Goal: Check status: Check status

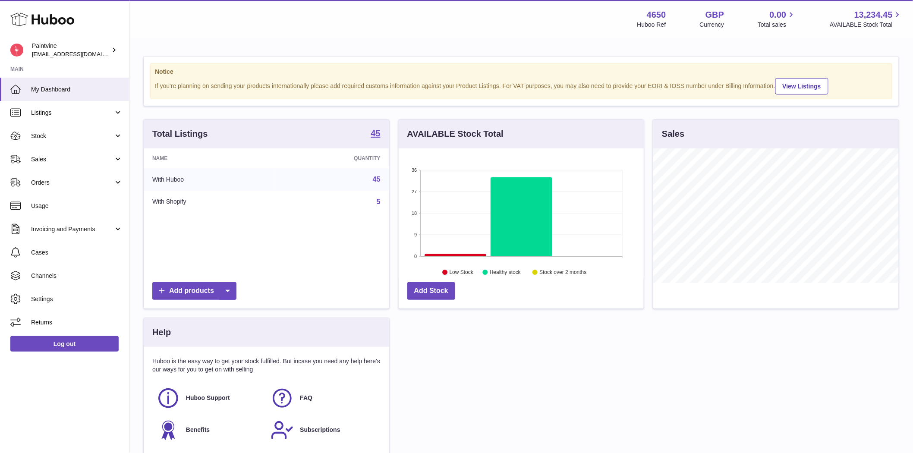
scroll to position [135, 245]
click at [46, 115] on span "Listings" at bounding box center [72, 113] width 82 height 8
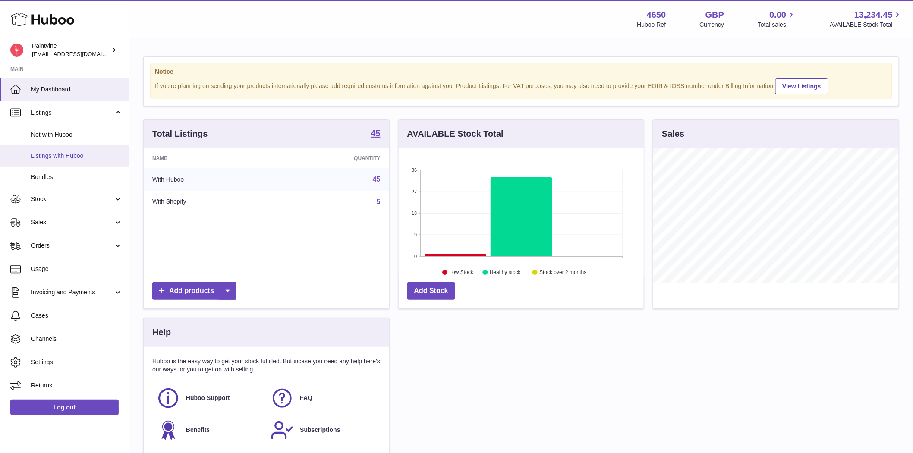
click at [61, 152] on span "Listings with Huboo" at bounding box center [76, 156] width 91 height 8
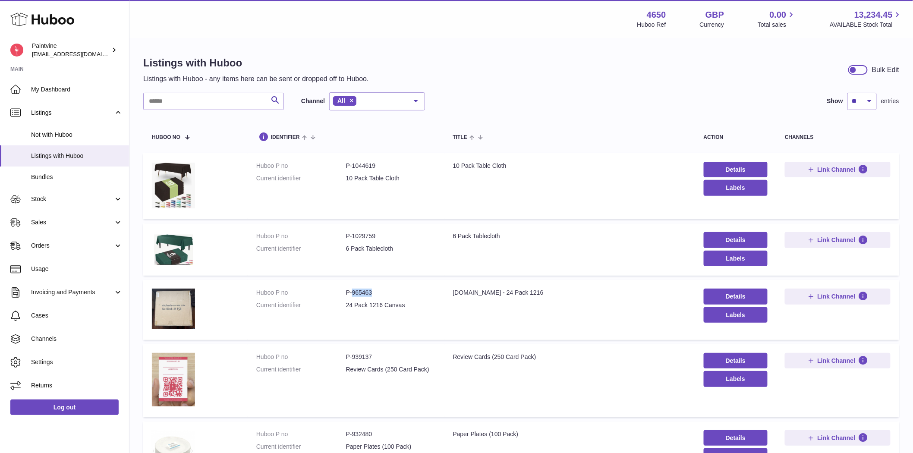
drag, startPoint x: 381, startPoint y: 293, endPoint x: 351, endPoint y: 293, distance: 29.3
click at [351, 293] on dd "P-965463" at bounding box center [391, 293] width 90 height 8
copy dd "965463"
click at [191, 106] on input "text" at bounding box center [213, 101] width 141 height 17
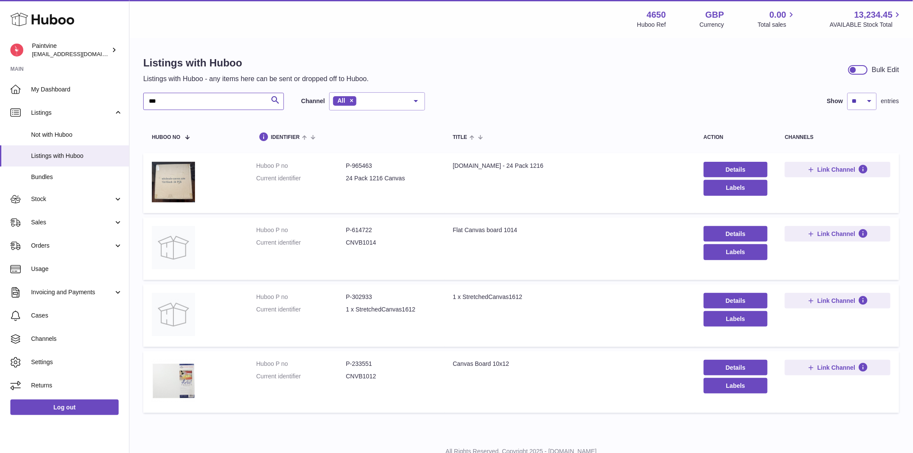
type input "***"
drag, startPoint x: 380, startPoint y: 364, endPoint x: 352, endPoint y: 363, distance: 28.5
click at [352, 363] on dd "P-233551" at bounding box center [391, 364] width 90 height 8
copy dd "233551"
drag, startPoint x: 381, startPoint y: 167, endPoint x: 352, endPoint y: 169, distance: 29.4
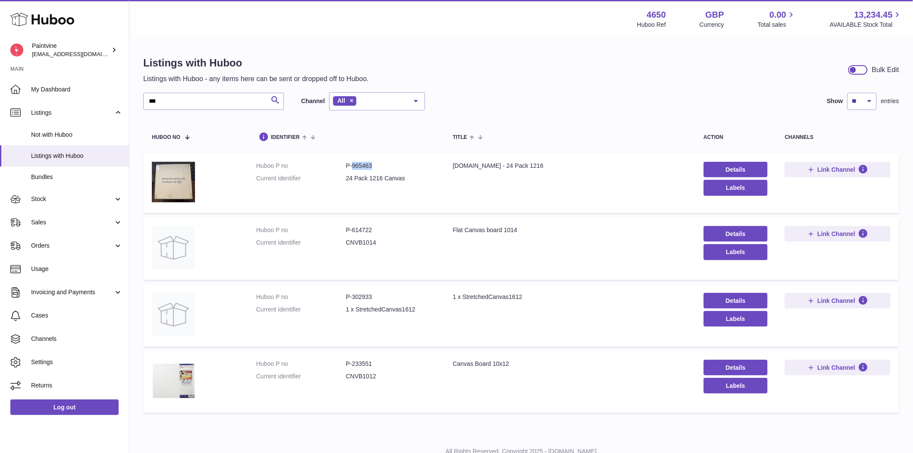
click at [352, 169] on dd "P-965463" at bounding box center [391, 166] width 90 height 8
copy dd "965463"
click at [45, 222] on span "Sales" at bounding box center [72, 222] width 82 height 8
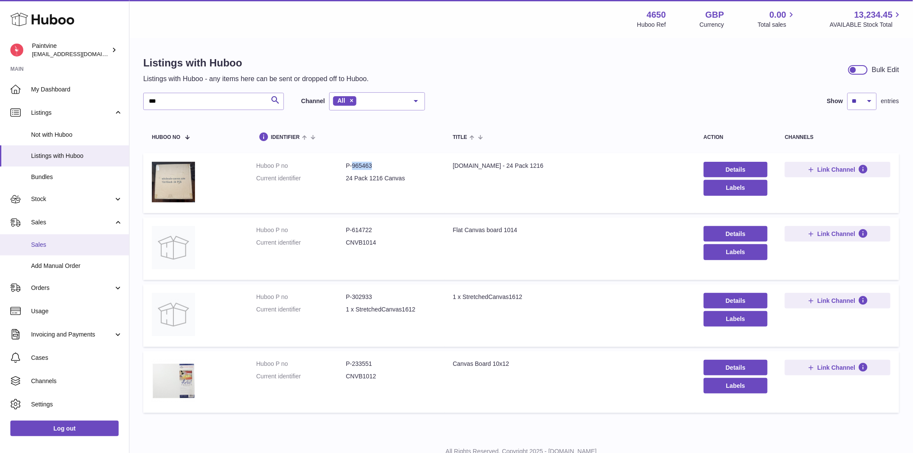
click at [53, 239] on link "Sales" at bounding box center [64, 244] width 129 height 21
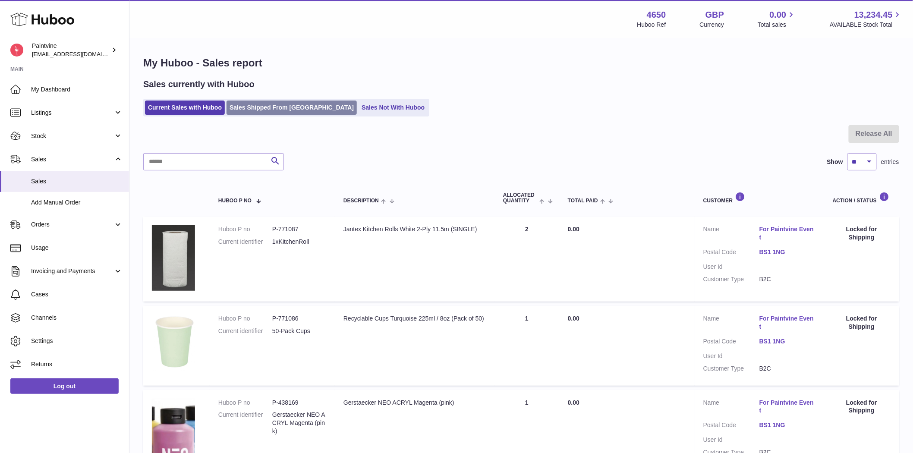
click at [272, 108] on link "Sales Shipped From [GEOGRAPHIC_DATA]" at bounding box center [292, 108] width 130 height 14
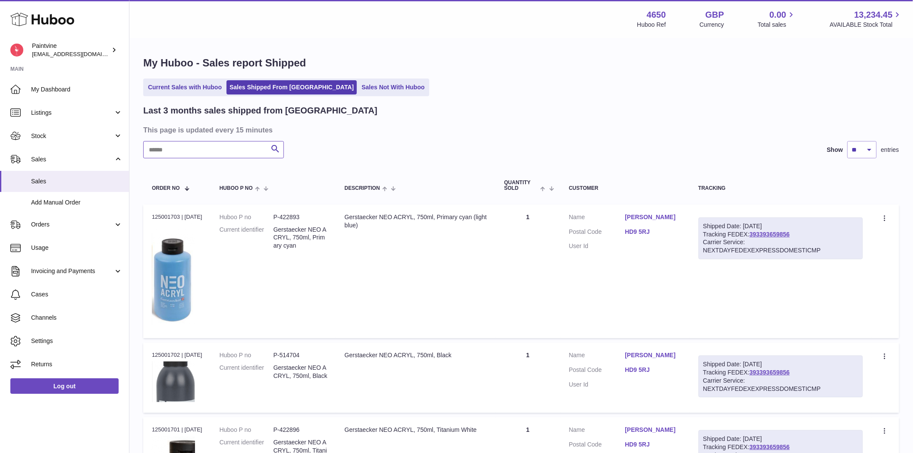
click at [195, 152] on input "text" at bounding box center [213, 149] width 141 height 17
paste input "******"
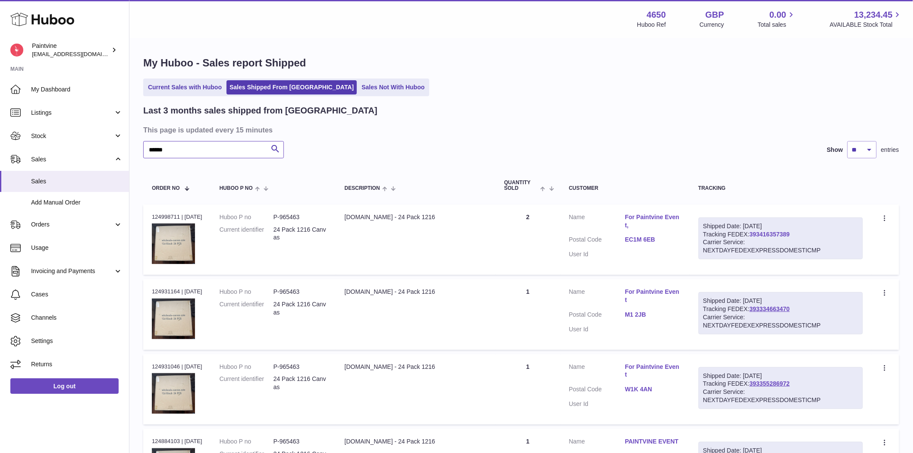
type input "******"
click at [772, 236] on link "393416357389" at bounding box center [770, 234] width 40 height 7
drag, startPoint x: 178, startPoint y: 216, endPoint x: 143, endPoint y: 217, distance: 35.0
click at [143, 217] on td "Order no 124998711 | [DATE]" at bounding box center [177, 240] width 68 height 70
copy div "124998711"
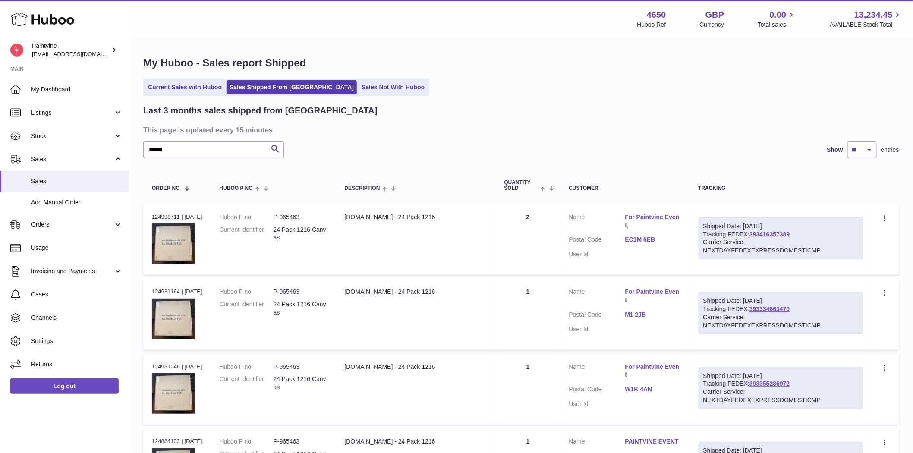
click at [283, 249] on td "Huboo P no P-965463 Current identifier 24 Pack 1216 Canvas" at bounding box center [273, 240] width 125 height 70
click at [167, 216] on div "Order no 124998711 | [DATE]" at bounding box center [177, 217] width 50 height 8
copy div "124998711"
drag, startPoint x: 543, startPoint y: 216, endPoint x: 520, endPoint y: 217, distance: 23.3
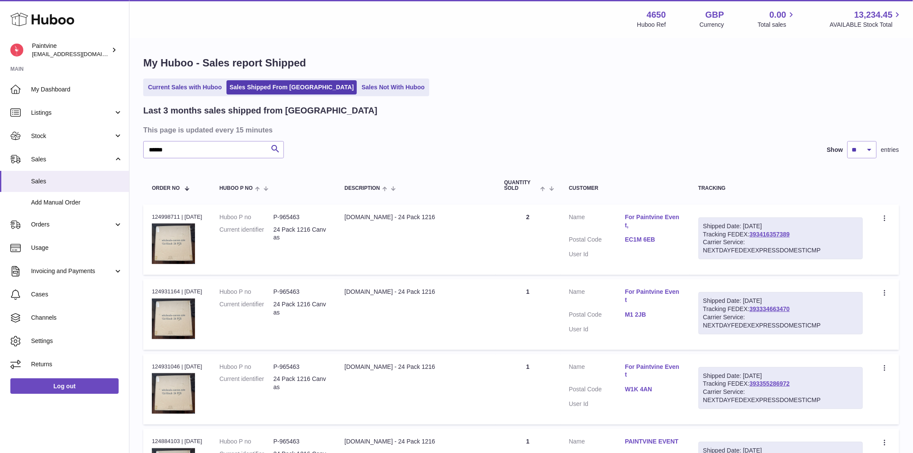
click at [520, 217] on td "Quantity 2" at bounding box center [528, 240] width 65 height 70
click at [548, 254] on td "Quantity 2" at bounding box center [528, 240] width 65 height 70
drag, startPoint x: 179, startPoint y: 290, endPoint x: 145, endPoint y: 290, distance: 33.2
click at [145, 290] on td "Order no 124931164 | [DATE]" at bounding box center [177, 314] width 68 height 70
copy div "124931164"
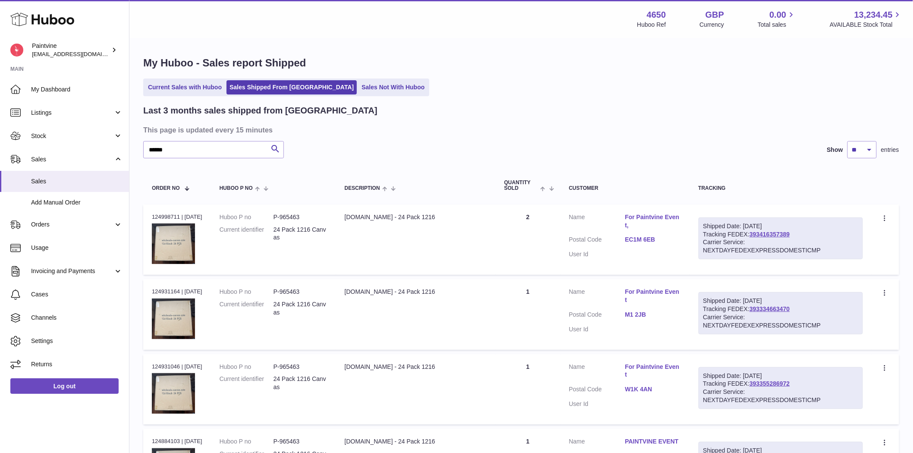
click at [494, 300] on td "Description [DOMAIN_NAME] - 24 Pack 1216" at bounding box center [416, 314] width 160 height 70
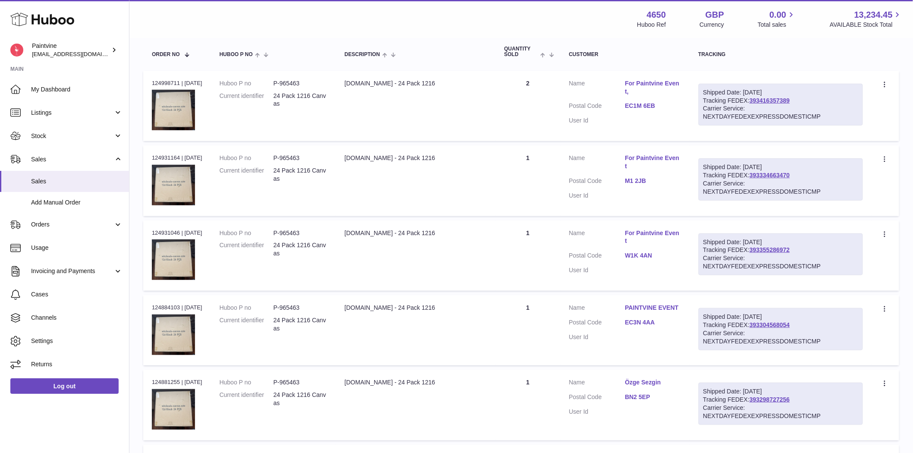
scroll to position [144, 0]
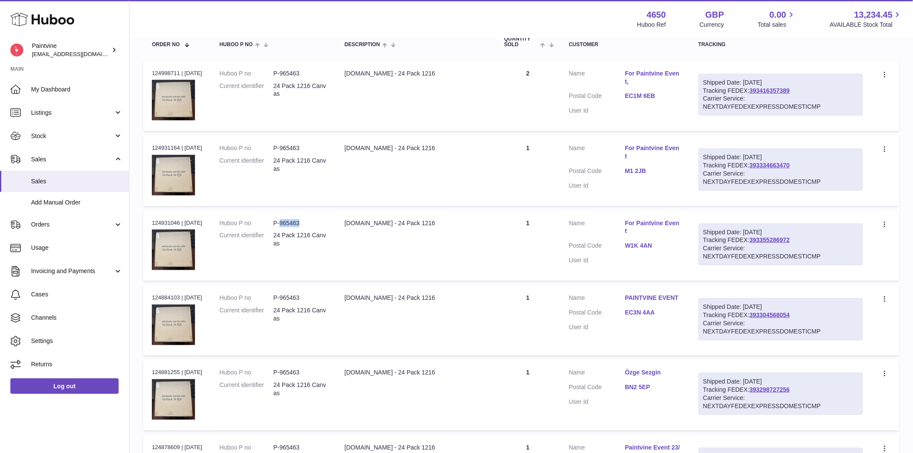
drag, startPoint x: 313, startPoint y: 223, endPoint x: 287, endPoint y: 228, distance: 26.3
click at [287, 228] on dl "Huboo P no P-965463 Current identifier 24 Pack 1216 Canvas" at bounding box center [274, 235] width 108 height 33
copy dd "965463"
drag, startPoint x: 178, startPoint y: 72, endPoint x: 150, endPoint y: 73, distance: 28.5
click at [150, 73] on td "Order no 124998711 | [DATE]" at bounding box center [177, 96] width 68 height 70
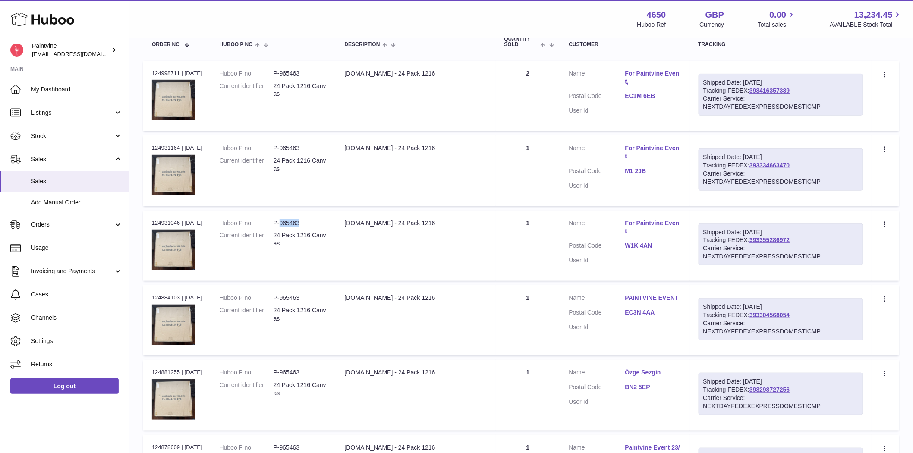
copy div "124998711"
click at [649, 223] on link "For Paintvine Event" at bounding box center [653, 227] width 56 height 16
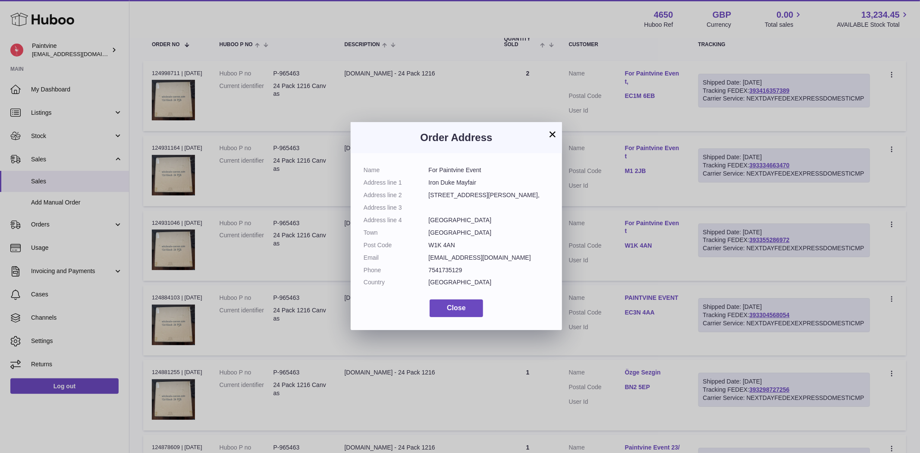
click at [649, 223] on div "× Order Address Name For Paintvine Event Address line 1 Iron Duke Mayfair Addre…" at bounding box center [460, 226] width 920 height 453
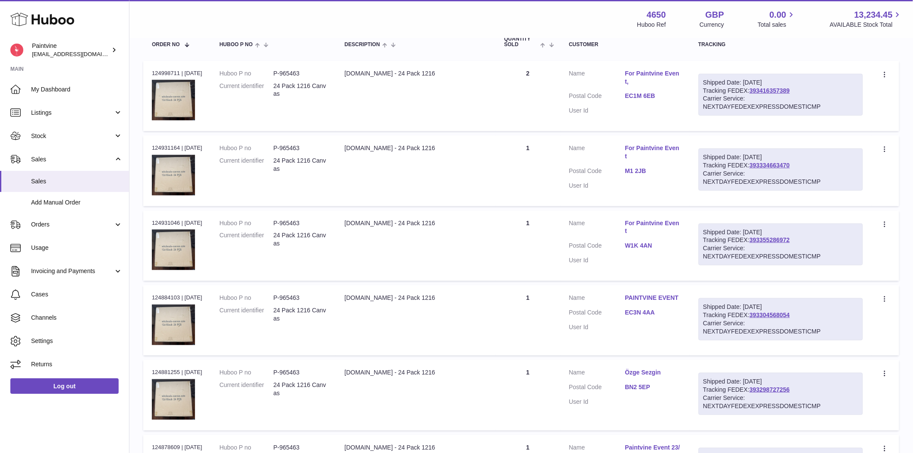
click at [639, 145] on link "For Paintvine Event" at bounding box center [653, 152] width 56 height 16
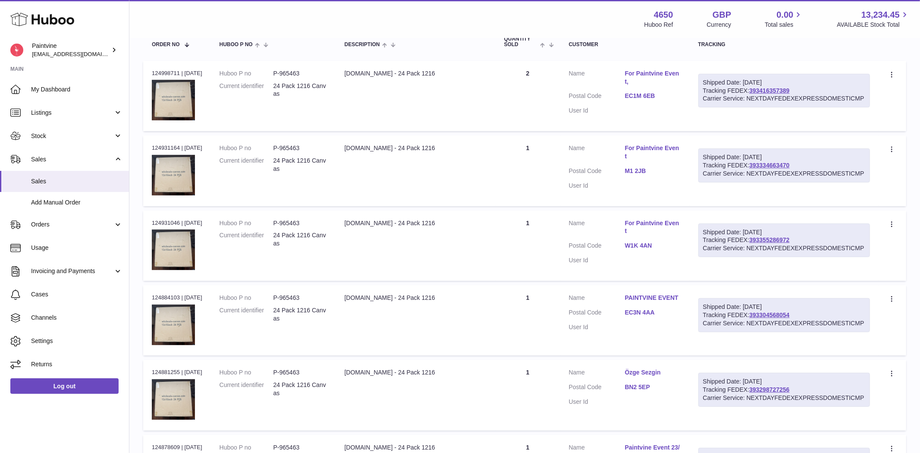
click at [640, 145] on div at bounding box center [460, 226] width 920 height 453
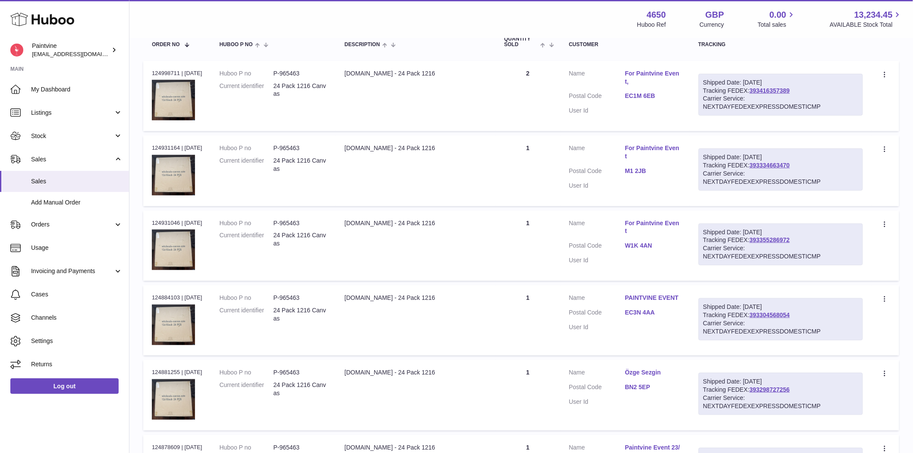
click at [642, 298] on link "PAINTVINE EVENT" at bounding box center [653, 298] width 56 height 8
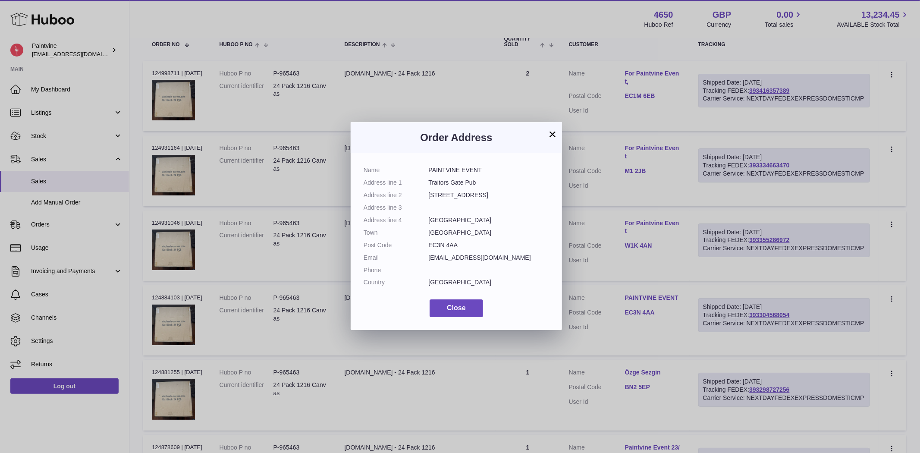
click at [642, 298] on div "× Order Address Name PAINTVINE EVENT Address line 1 Traitors Gate Pub Address l…" at bounding box center [460, 226] width 920 height 453
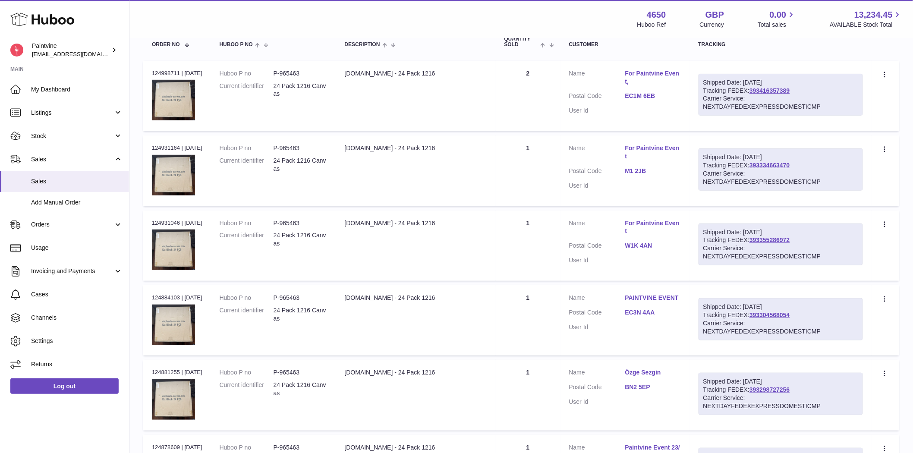
click at [647, 372] on link "Özge Sezgin" at bounding box center [653, 373] width 56 height 8
click at [647, 372] on div at bounding box center [456, 226] width 913 height 453
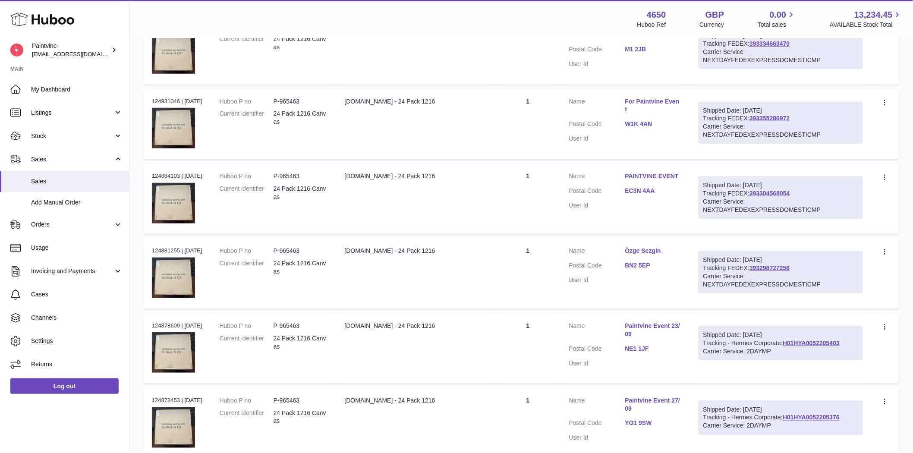
scroll to position [588, 0]
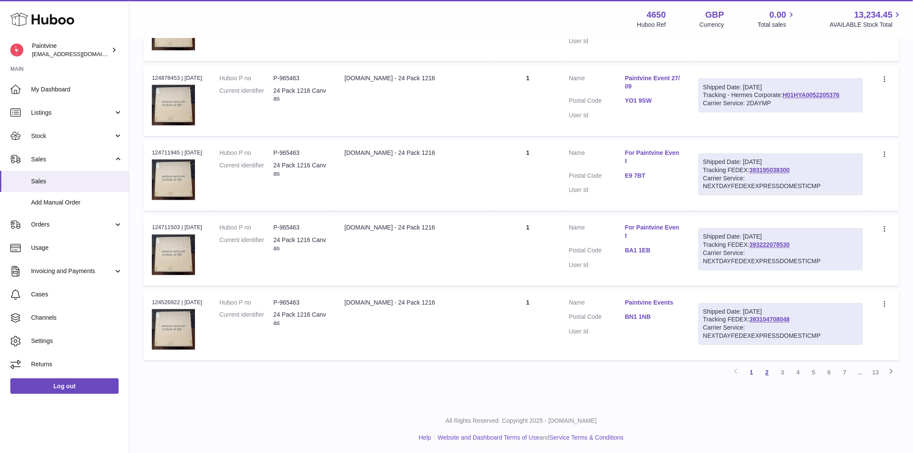
click at [769, 369] on link "2" at bounding box center [767, 373] width 16 height 16
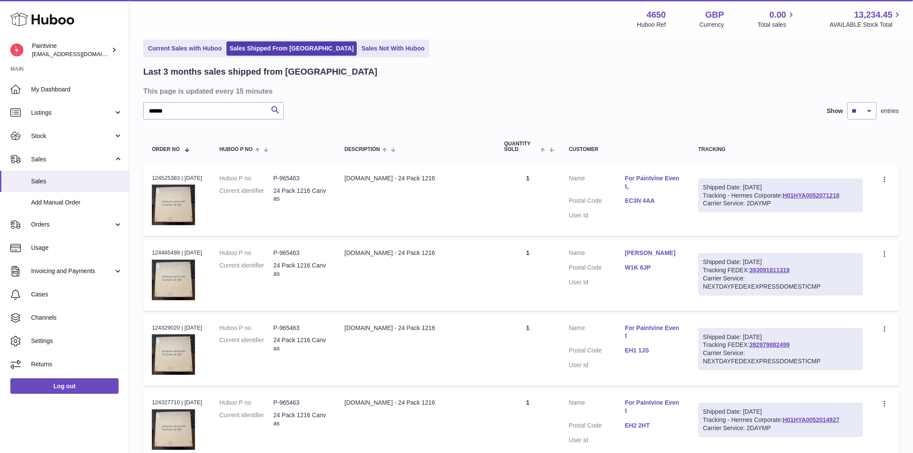
scroll to position [588, 0]
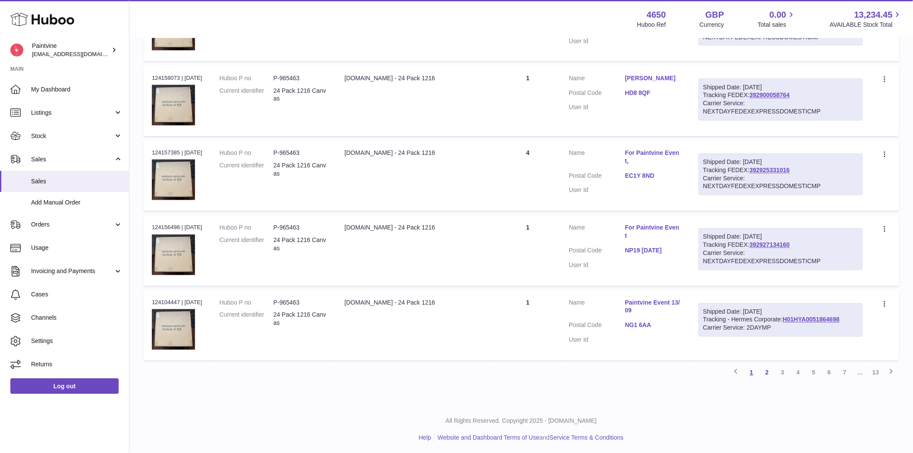
click at [753, 375] on link "1" at bounding box center [752, 373] width 16 height 16
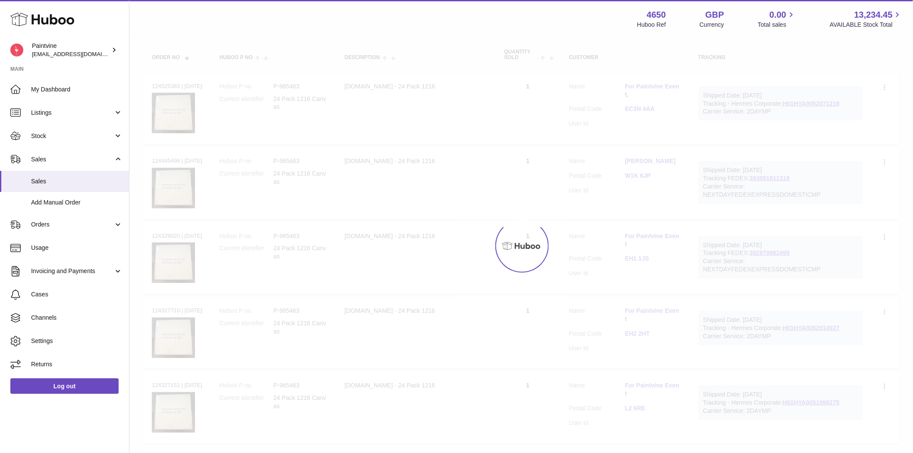
scroll to position [39, 0]
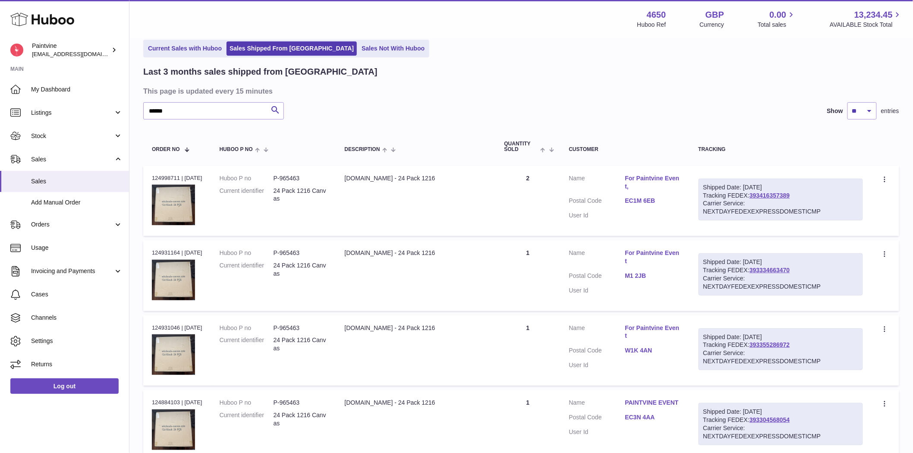
click at [652, 176] on link "For Paintvine Event," at bounding box center [653, 182] width 56 height 16
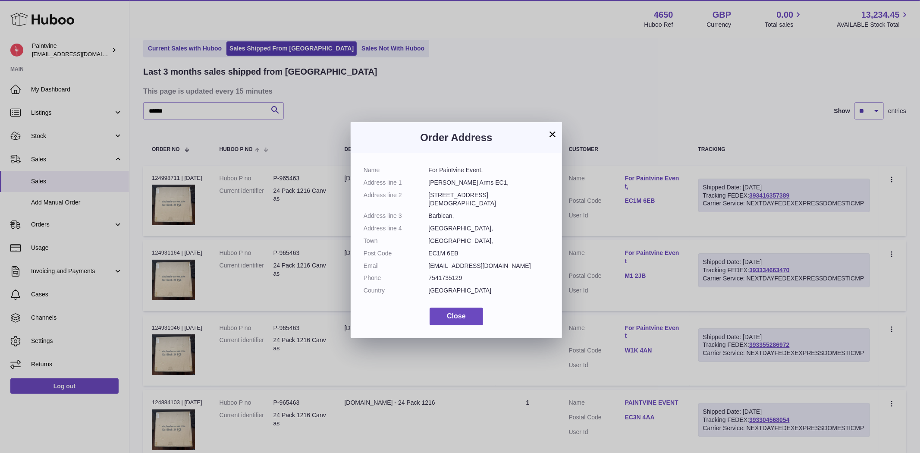
click at [652, 176] on div "× Order Address Name For Paintvine Event, Address line [GEOGRAPHIC_DATA][PERSON…" at bounding box center [460, 226] width 920 height 453
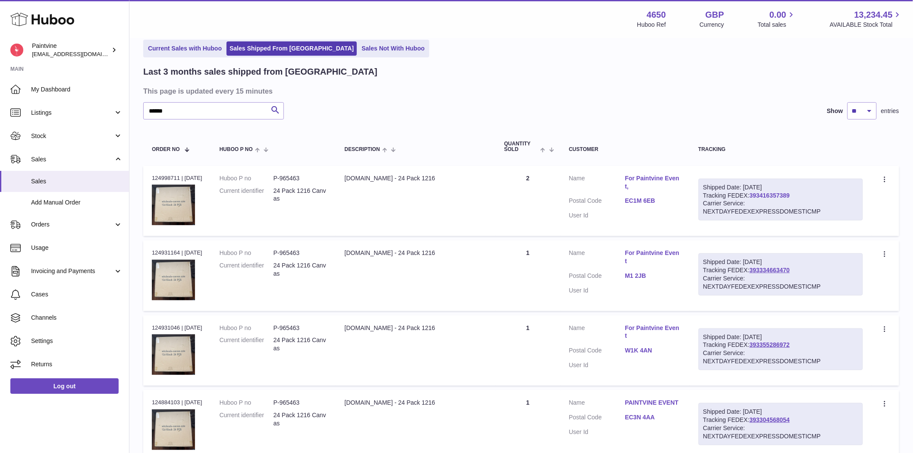
click at [774, 198] on link "393416357389" at bounding box center [770, 195] width 40 height 7
click at [169, 177] on div "Order no 124998711 | [DATE]" at bounding box center [177, 178] width 50 height 8
copy div "124998711"
click at [656, 252] on link "For Paintvine Event" at bounding box center [653, 257] width 56 height 16
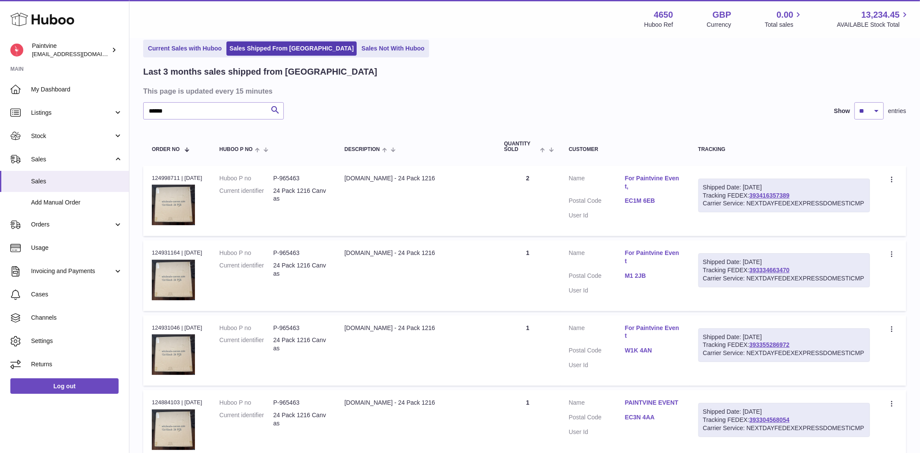
click at [656, 252] on div at bounding box center [460, 226] width 920 height 453
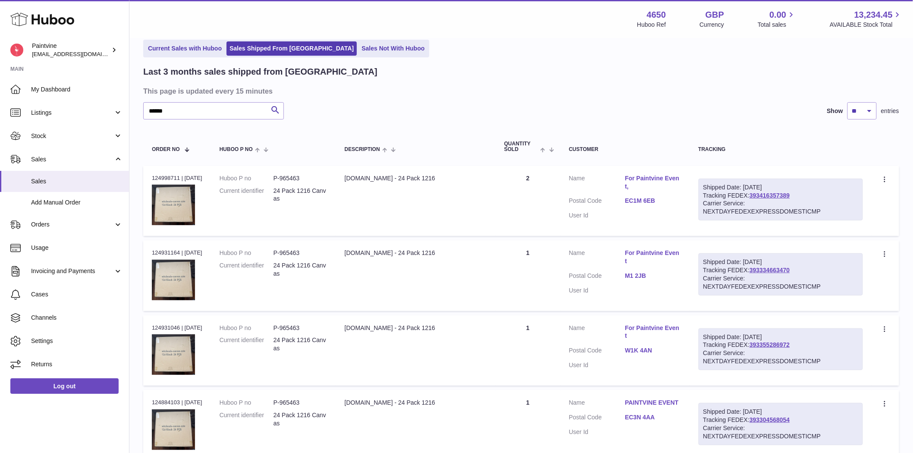
click at [658, 325] on link "For Paintvine Event" at bounding box center [653, 332] width 56 height 16
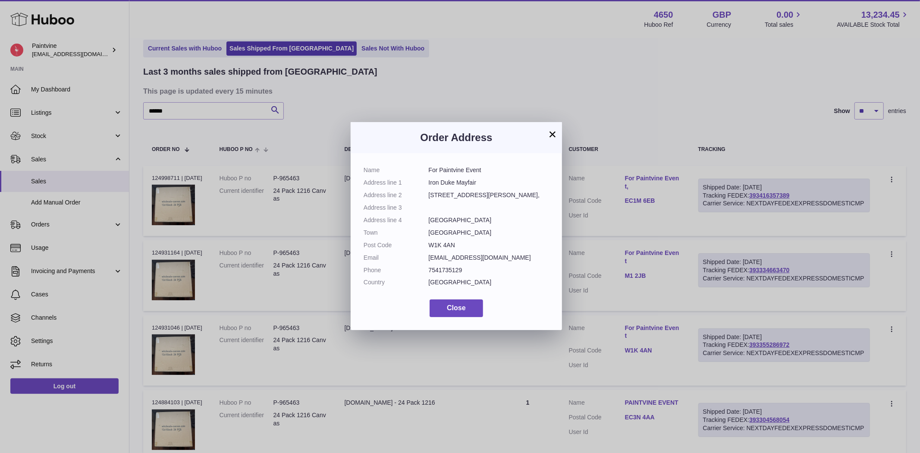
click at [659, 325] on div "× Order Address Name For Paintvine Event Address line 1 Iron Duke Mayfair Addre…" at bounding box center [460, 226] width 920 height 453
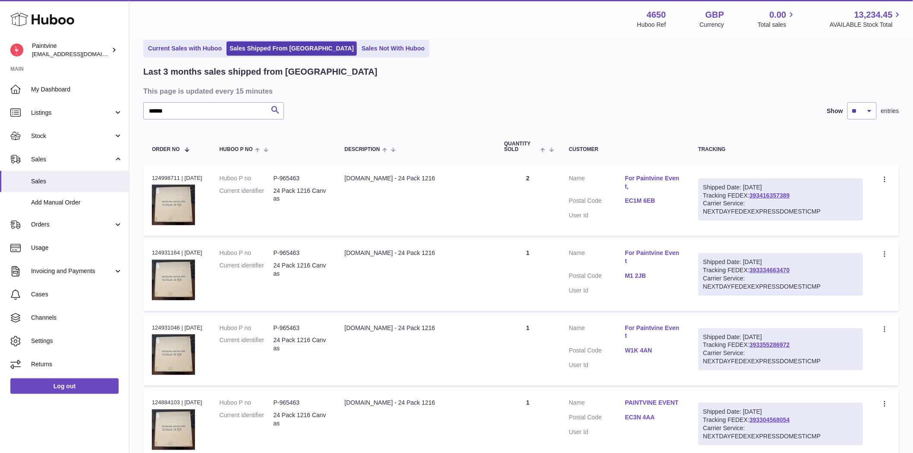
click at [651, 400] on link "PAINTVINE EVENT" at bounding box center [653, 403] width 56 height 8
click at [651, 400] on div at bounding box center [456, 226] width 913 height 453
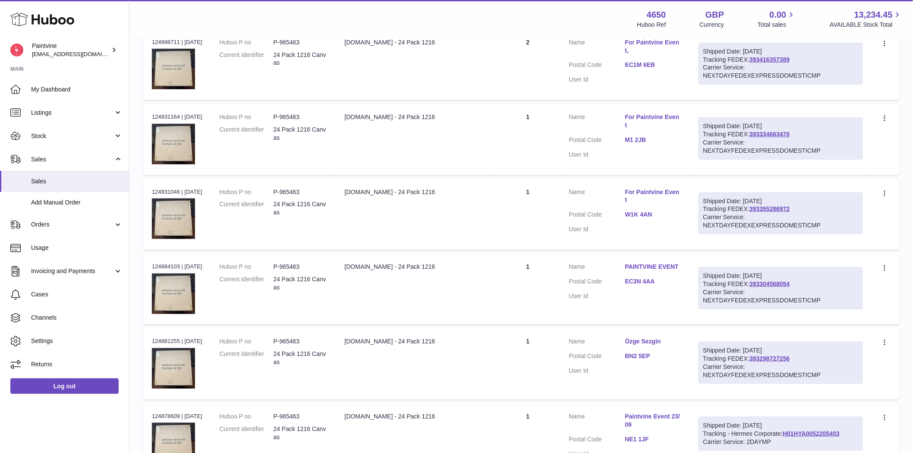
scroll to position [183, 0]
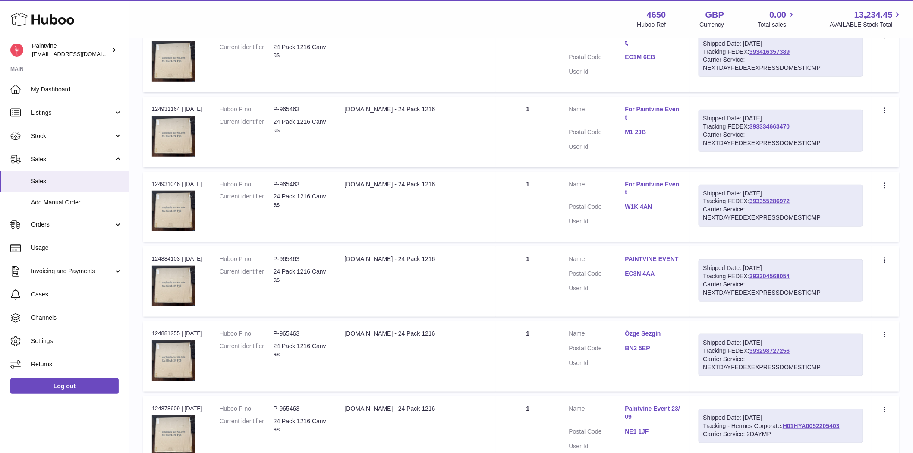
click at [656, 256] on link "PAINTVINE EVENT" at bounding box center [653, 259] width 56 height 8
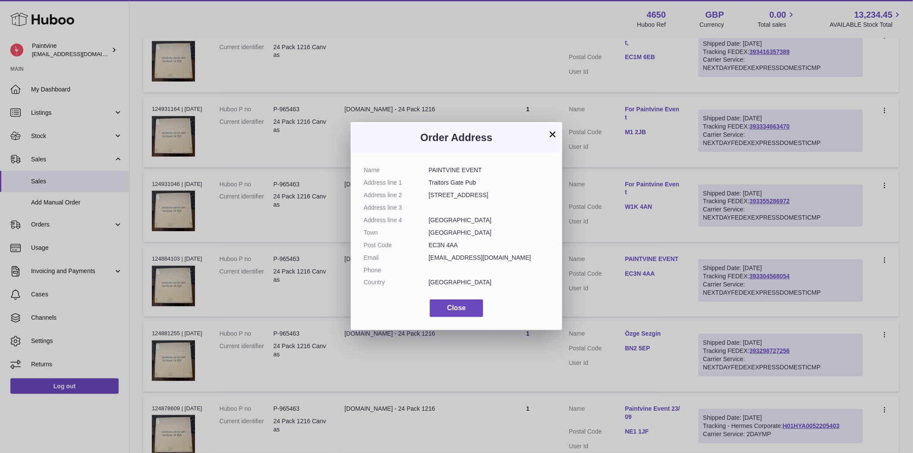
click at [656, 256] on div "× Order Address Name PAINTVINE EVENT Address line 1 Traitors Gate Pub Address l…" at bounding box center [456, 226] width 913 height 453
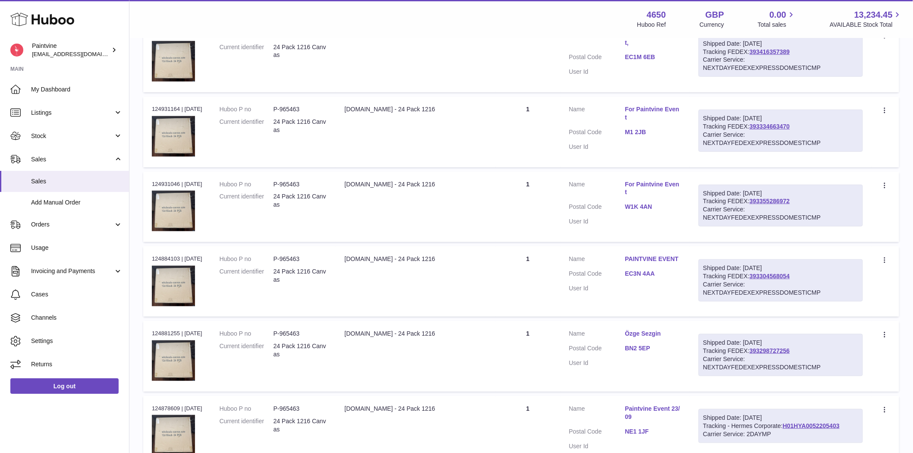
click at [648, 333] on link "Özge Sezgin" at bounding box center [653, 334] width 56 height 8
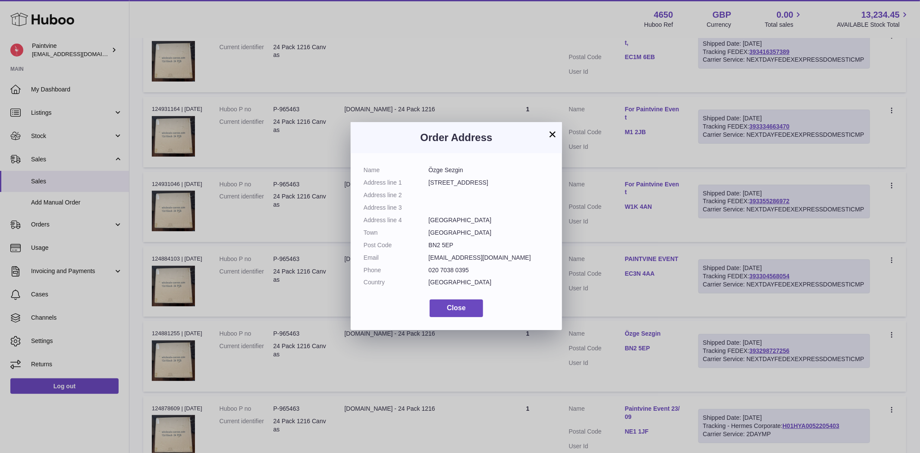
click at [648, 333] on div "× Order Address Name Özge Sezgin Address line [STREET_ADDRESS] Address line 2 A…" at bounding box center [460, 226] width 920 height 453
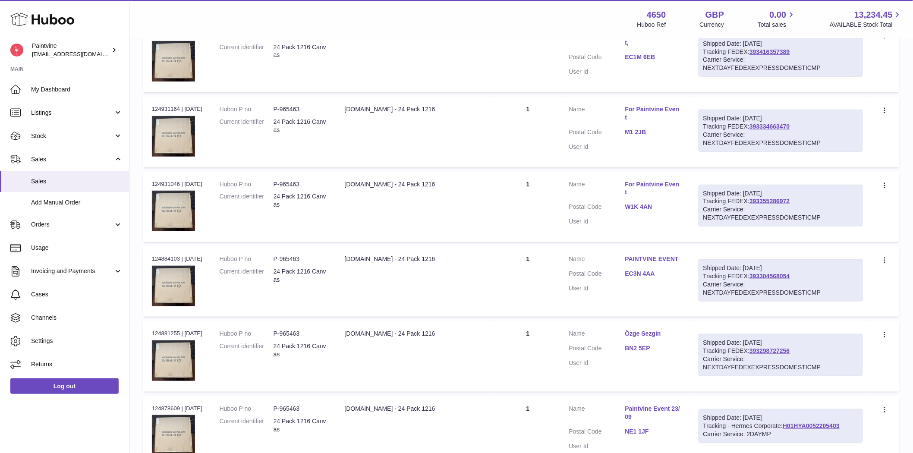
click at [647, 256] on link "PAINTVINE EVENT" at bounding box center [653, 259] width 56 height 8
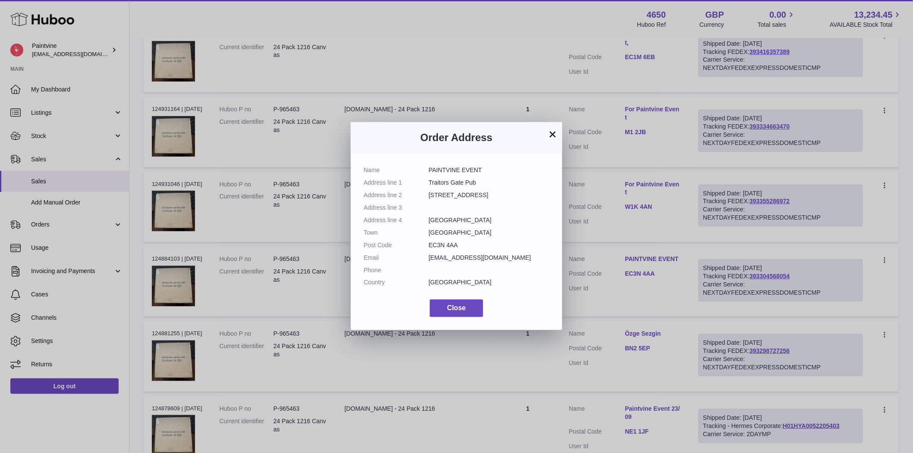
click at [647, 256] on div "× Order Address Name PAINTVINE EVENT Address line 1 Traitors Gate Pub Address l…" at bounding box center [456, 226] width 913 height 453
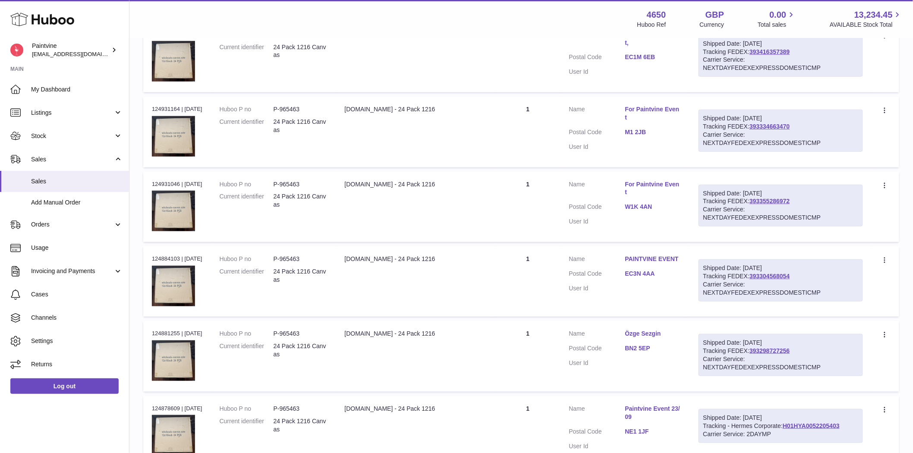
click at [657, 259] on link "PAINTVINE EVENT" at bounding box center [653, 259] width 56 height 8
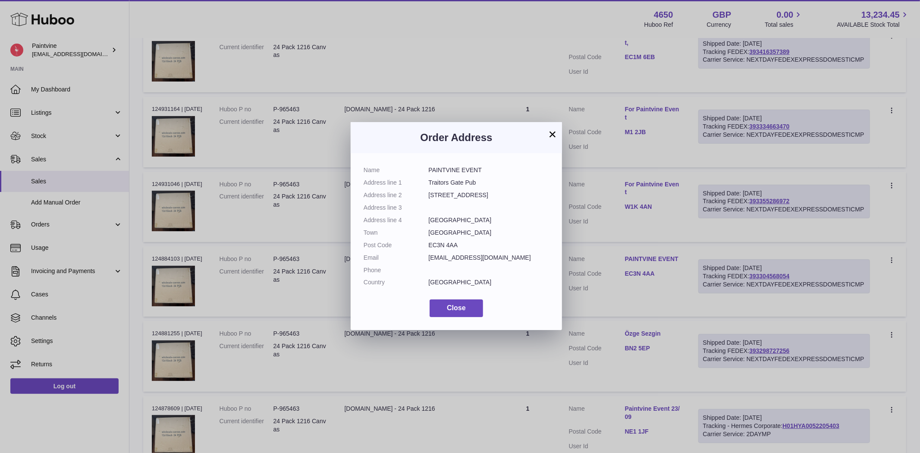
click at [657, 259] on div "× Order Address Name PAINTVINE EVENT Address line 1 Traitors Gate Pub Address l…" at bounding box center [460, 226] width 920 height 453
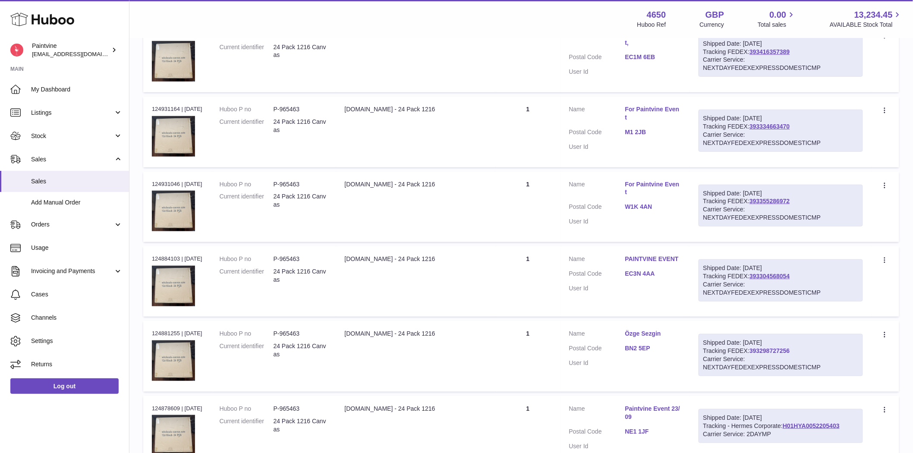
click at [785, 352] on link "393298727256" at bounding box center [770, 350] width 40 height 7
click at [169, 331] on div "Order no 124881255 | [DATE]" at bounding box center [177, 334] width 50 height 8
copy div "124881255"
